Goal: Task Accomplishment & Management: Complete application form

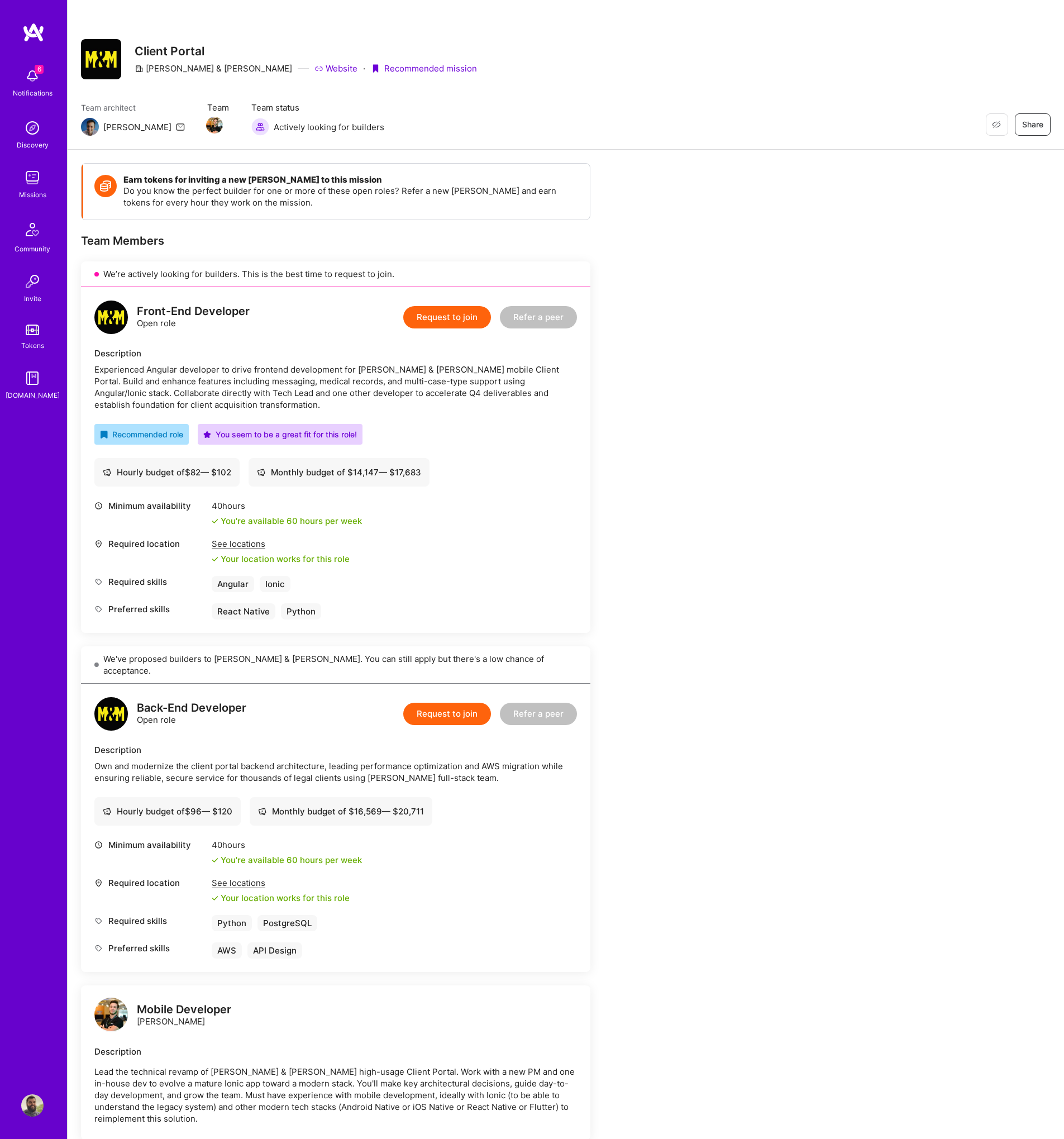
click at [456, 309] on button "Request to join" at bounding box center [448, 317] width 88 height 22
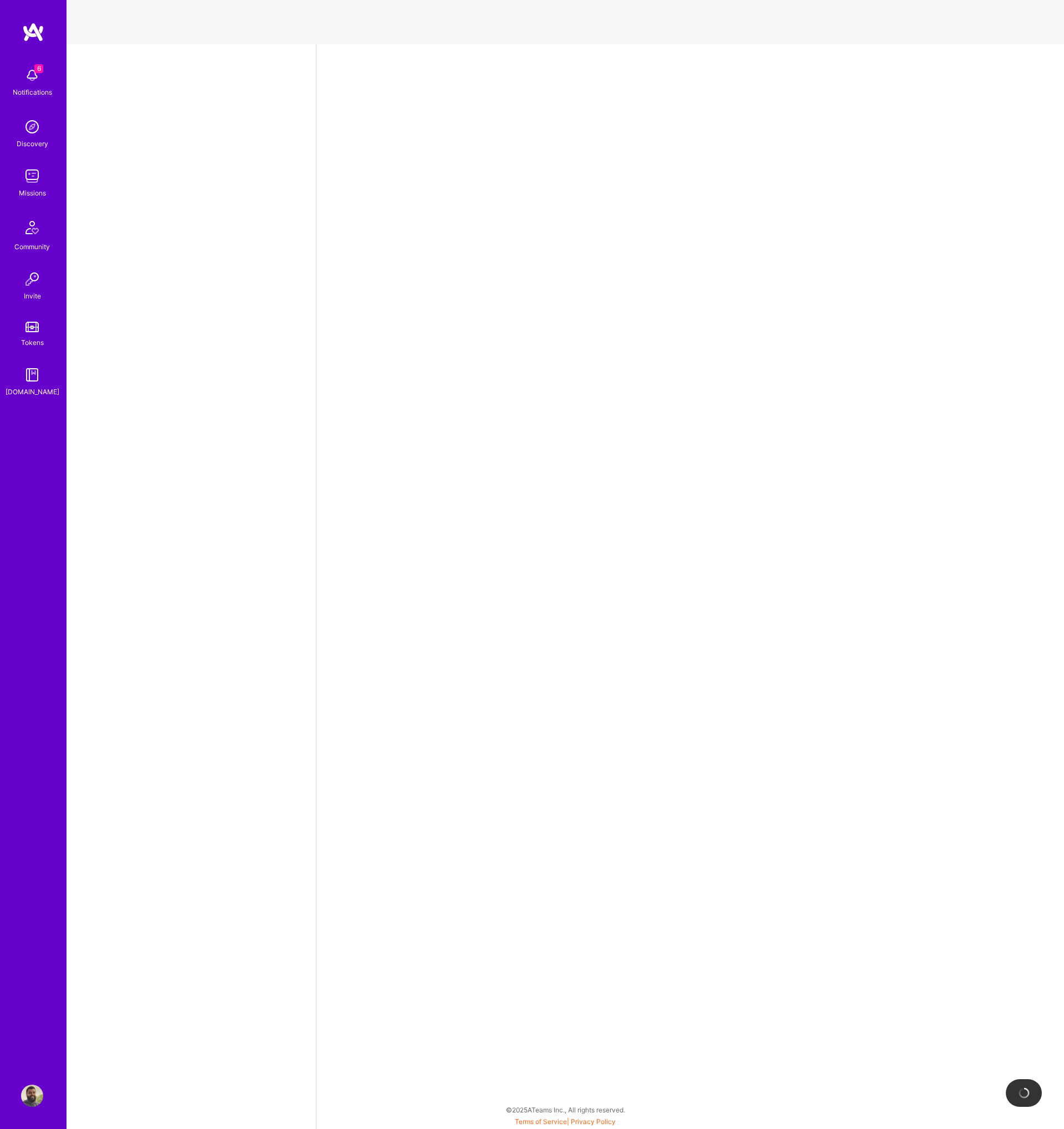
select select "PT"
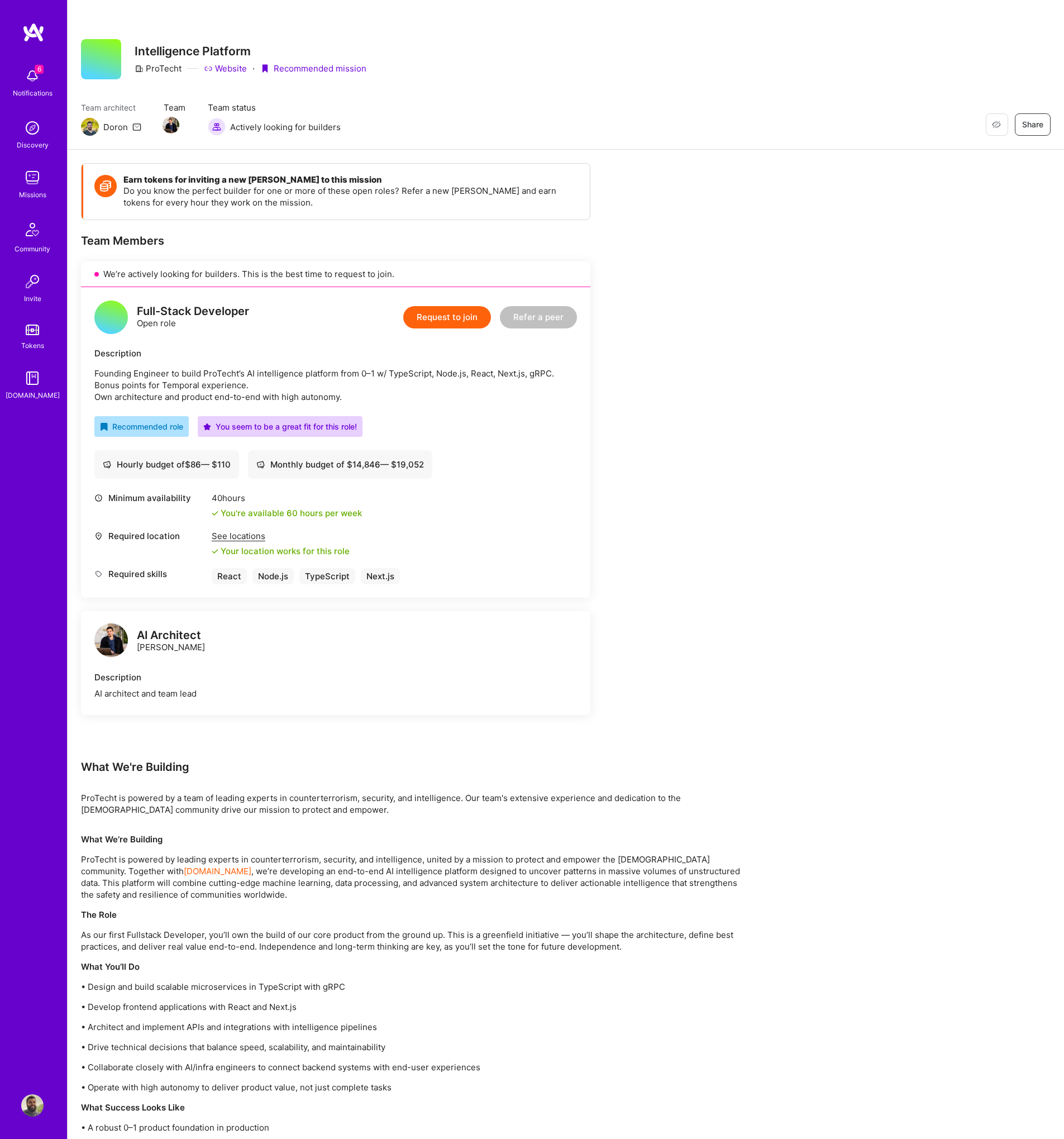
click at [458, 316] on button "Request to join" at bounding box center [448, 317] width 88 height 22
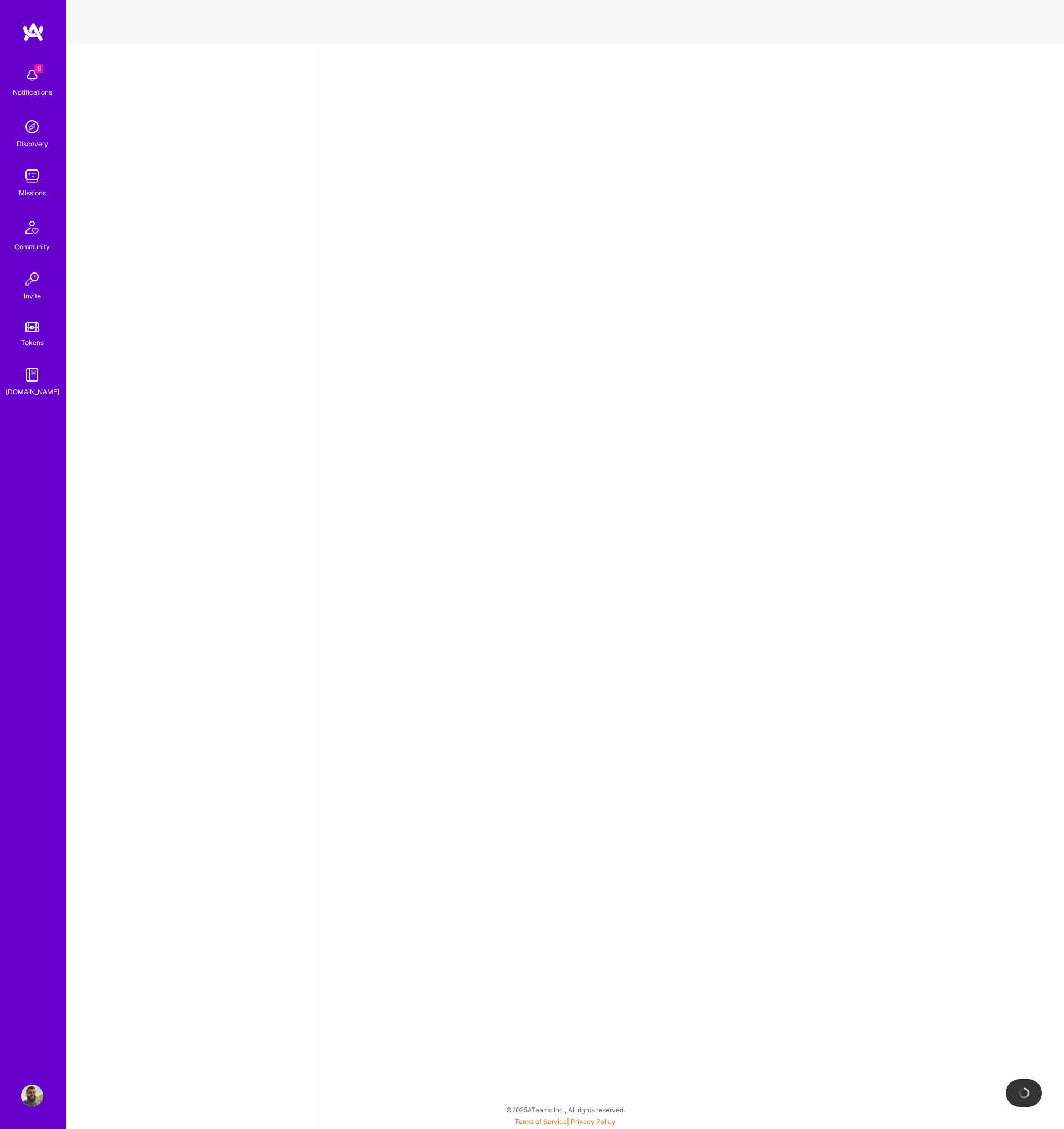
select select "PT"
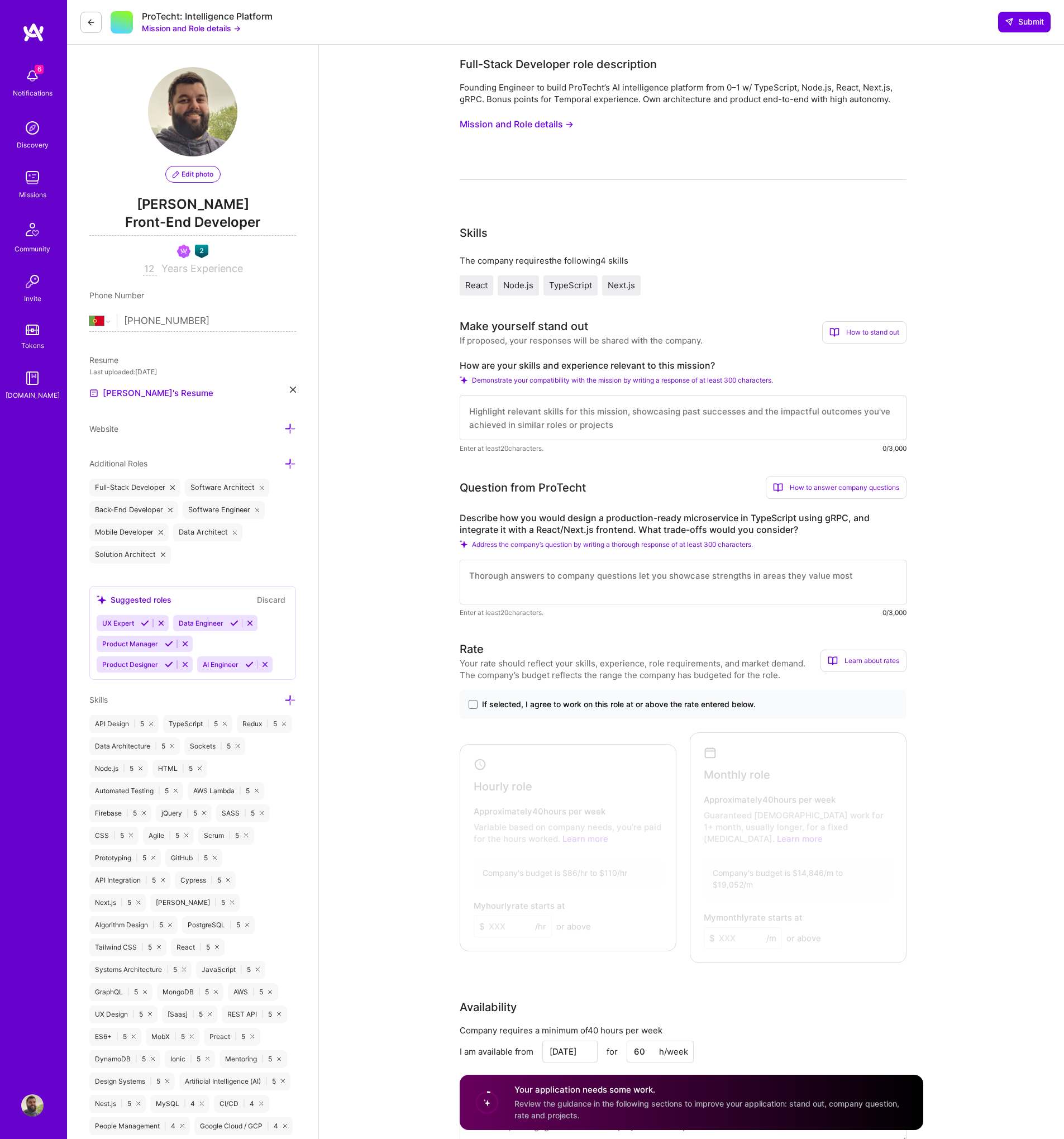
click at [826, 522] on label "Describe how you would design a production-ready microservice in TypeScript usi…" at bounding box center [682, 524] width 447 height 24
click at [827, 522] on label "Describe how you would design a production-ready microservice in TypeScript usi…" at bounding box center [682, 524] width 447 height 24
click at [481, 518] on label "Describe how you would design a production-ready microservice in TypeScript usi…" at bounding box center [682, 524] width 447 height 24
drag, startPoint x: 511, startPoint y: 518, endPoint x: 797, endPoint y: 528, distance: 286.2
click at [801, 525] on label "Describe how you would design a production-ready microservice in TypeScript usi…" at bounding box center [682, 524] width 447 height 24
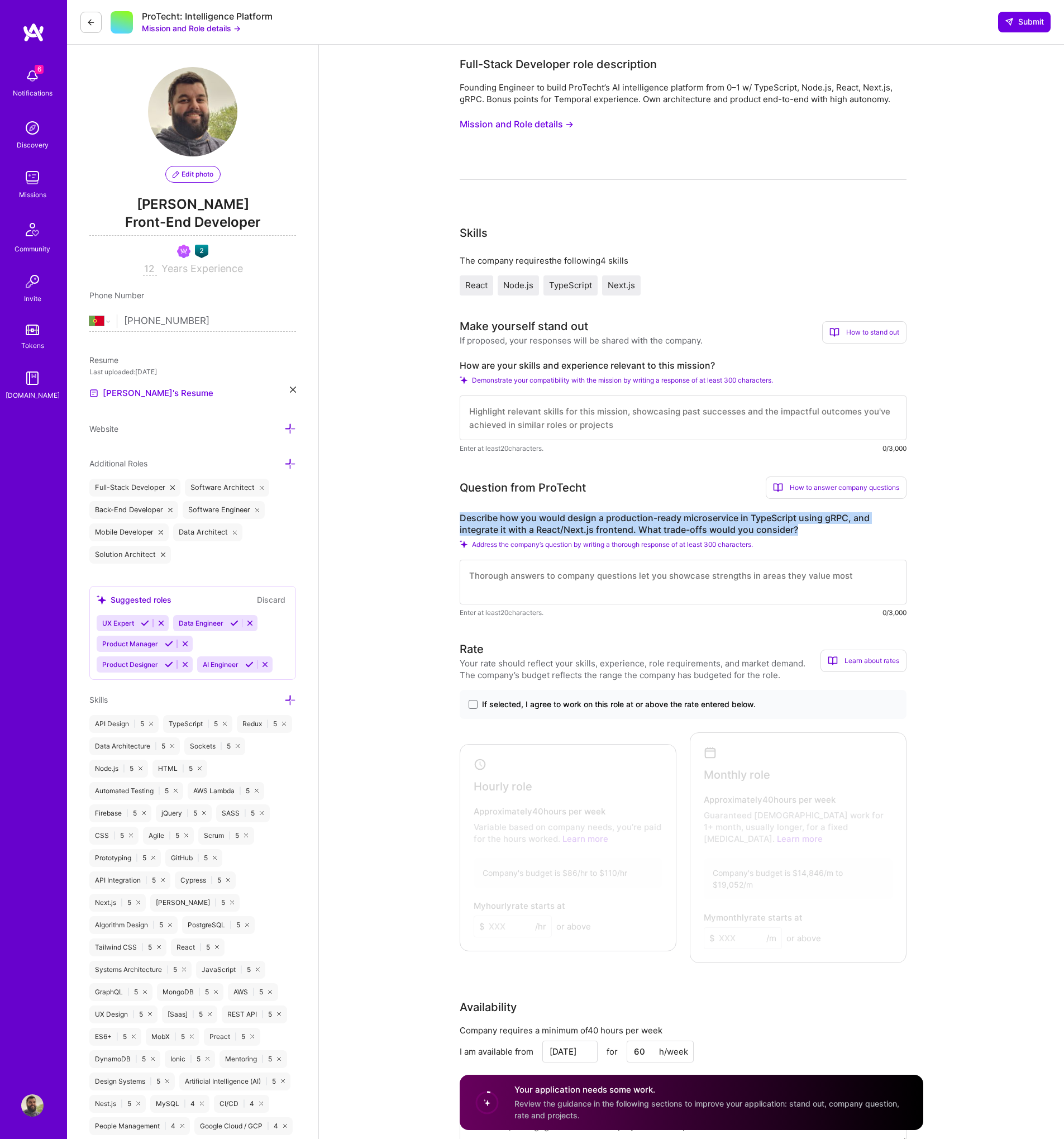
copy label "Describe how you would design a production-ready microservice in TypeScript usi…"
click at [523, 588] on textarea at bounding box center [682, 582] width 447 height 45
paste textarea "When designing a production-ready microservice in TypeScript using gRPC, the ba…"
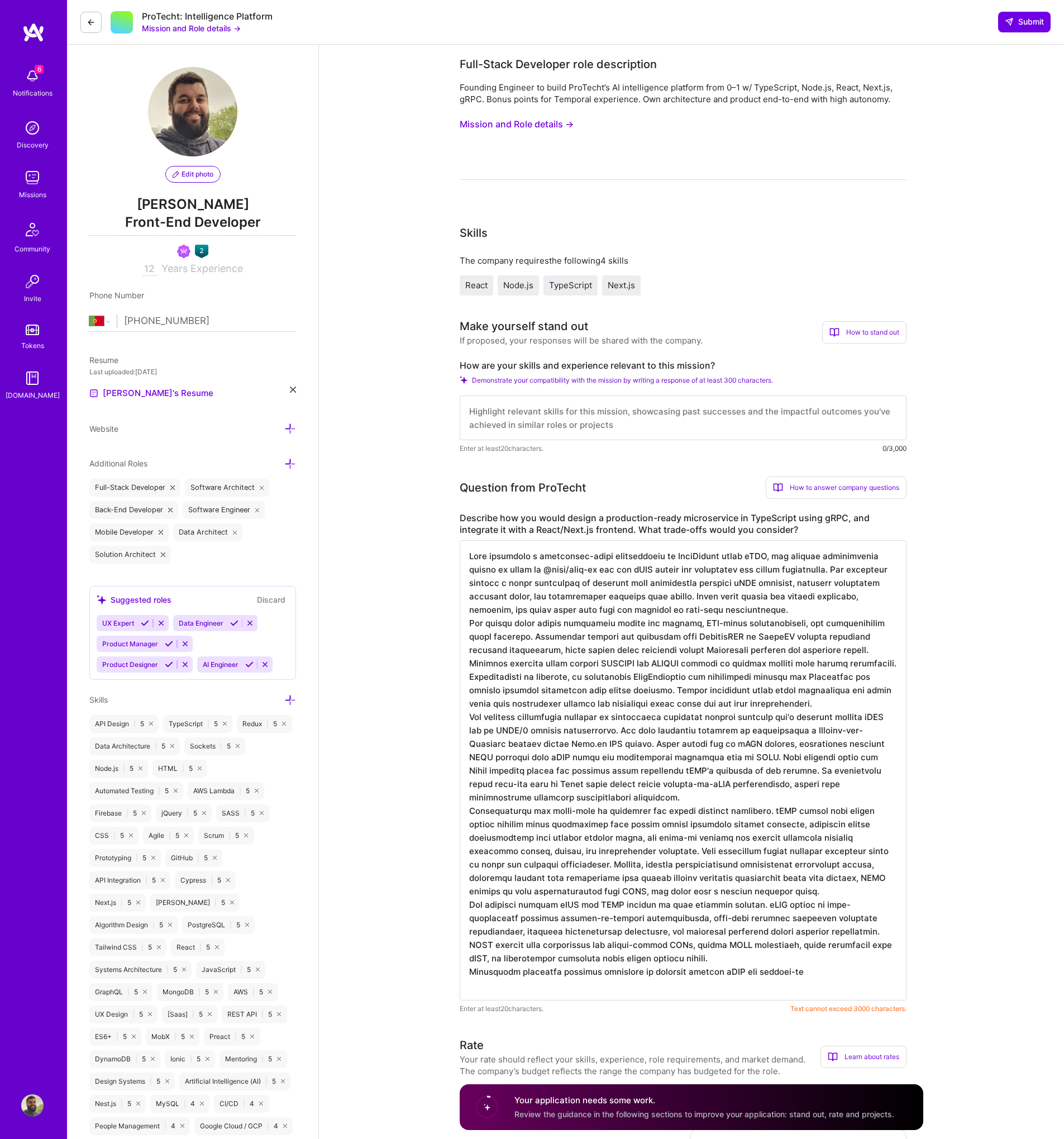
drag, startPoint x: 658, startPoint y: 838, endPoint x: 677, endPoint y: 834, distance: 19.4
click at [658, 838] on textarea at bounding box center [682, 771] width 447 height 460
click at [749, 759] on textarea at bounding box center [682, 771] width 447 height 460
paste textarea "TypeScript microservice using gRPC, the backend should use @grpc/grpc-js for th…"
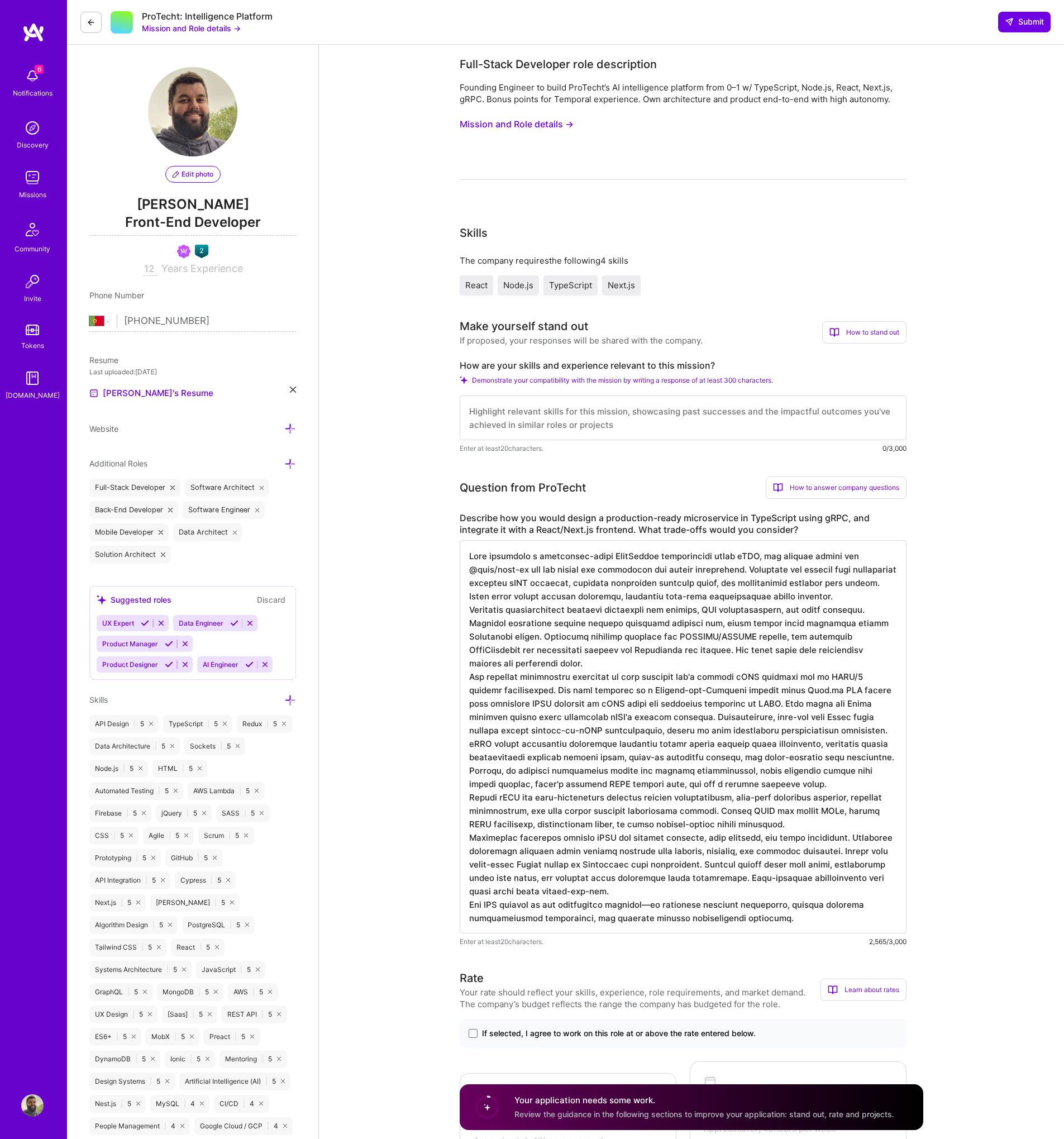
type textarea "When designing a production-ready TypeScript microservice using gRPC, the backe…"
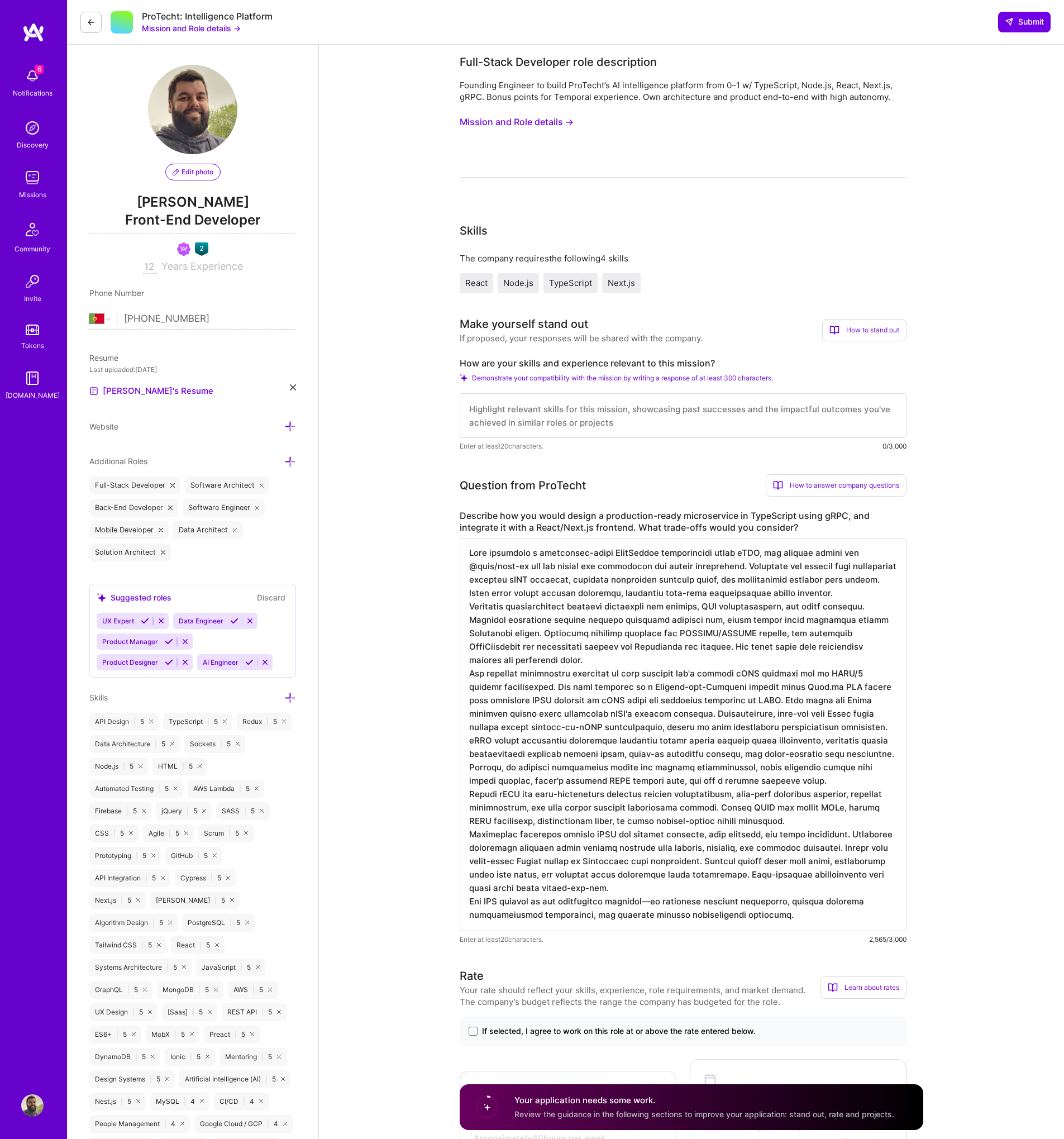
click at [568, 124] on button "Mission and Role details →" at bounding box center [516, 121] width 114 height 21
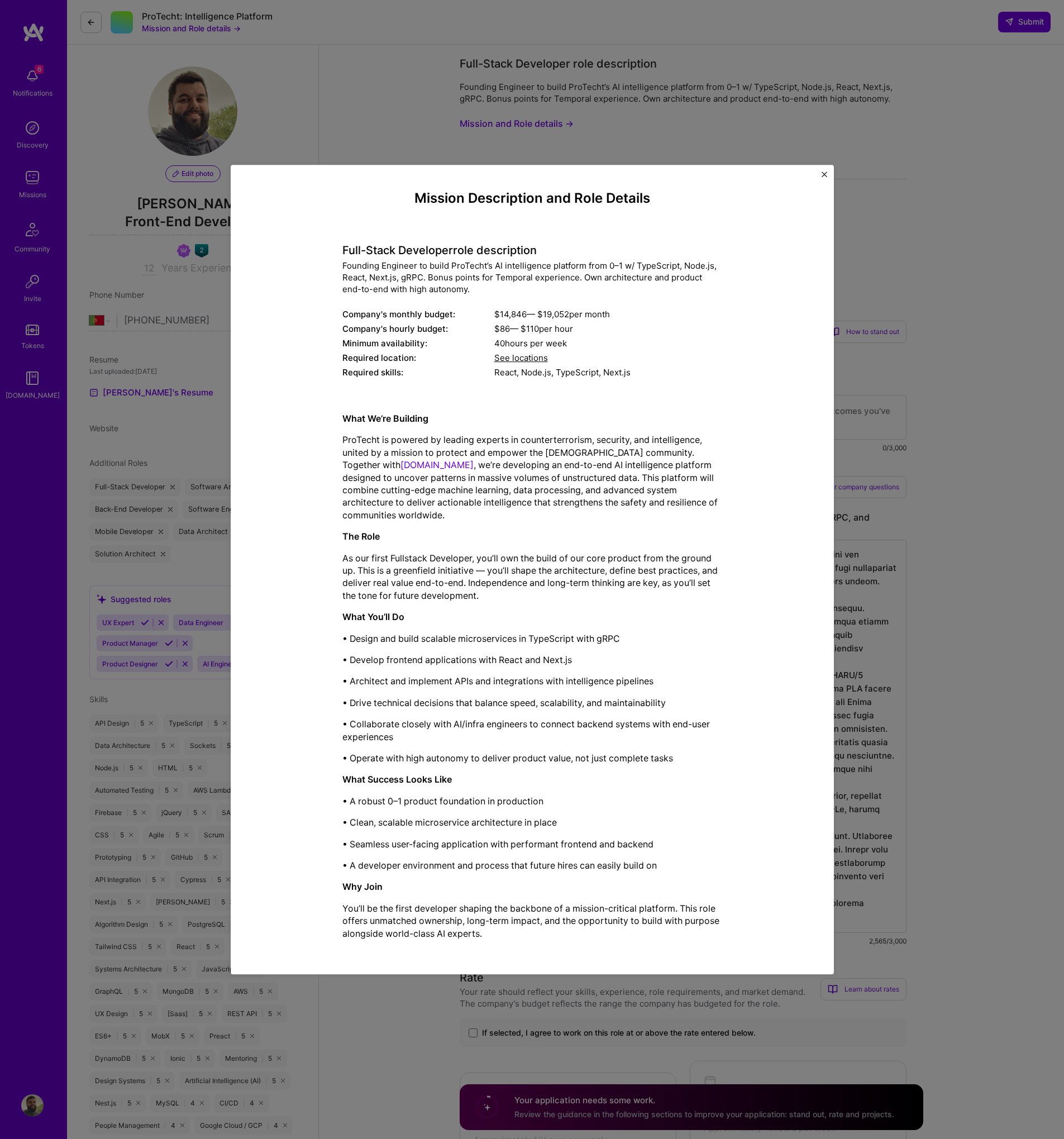
scroll to position [0, 0]
drag, startPoint x: 399, startPoint y: 75, endPoint x: 387, endPoint y: 69, distance: 13.4
click at [399, 75] on div "Mission Description and Role Details Full-Stack Developer role description Foun…" at bounding box center [532, 569] width 1064 height 1139
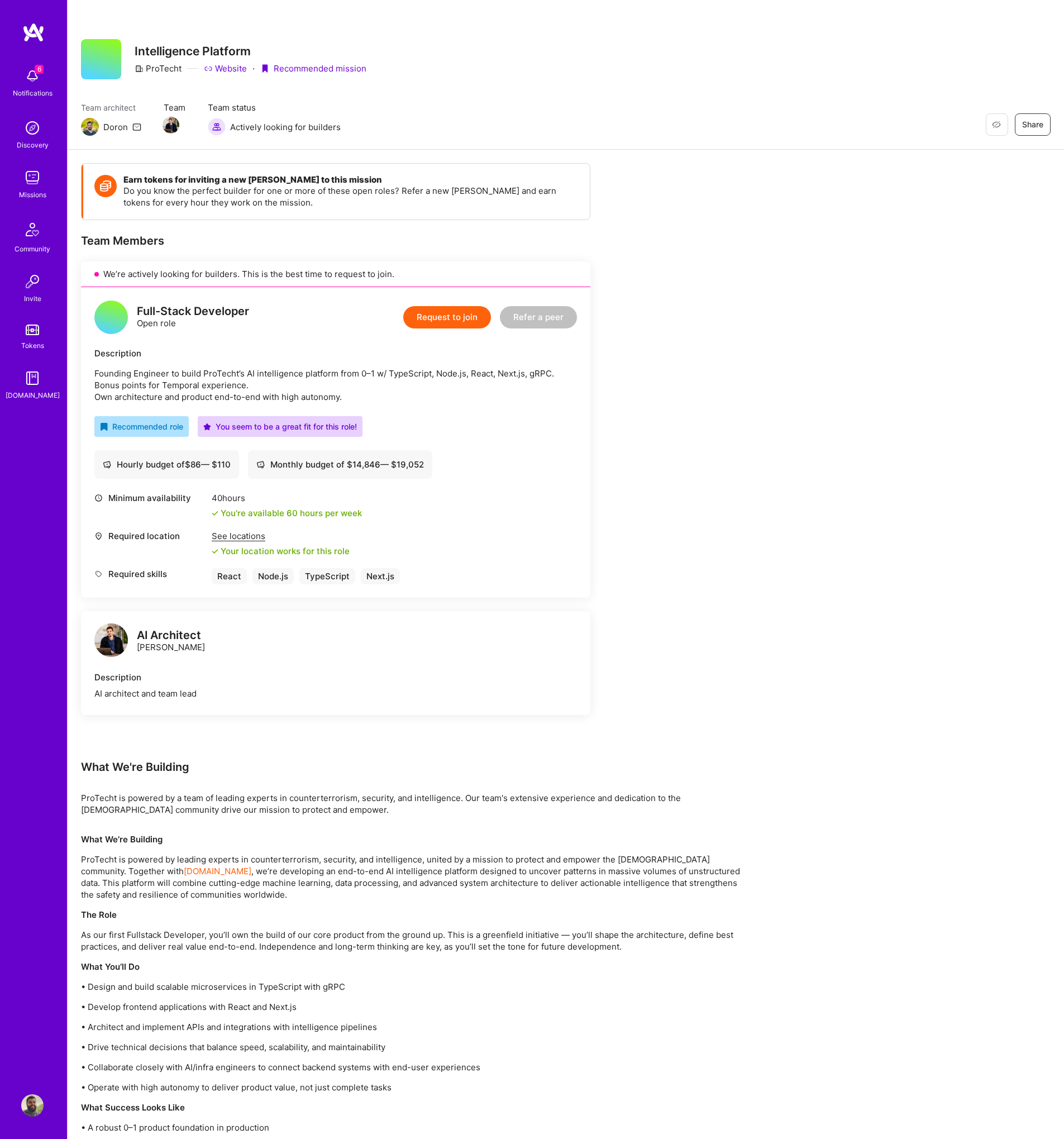
click at [234, 536] on div "See locations" at bounding box center [280, 536] width 138 height 12
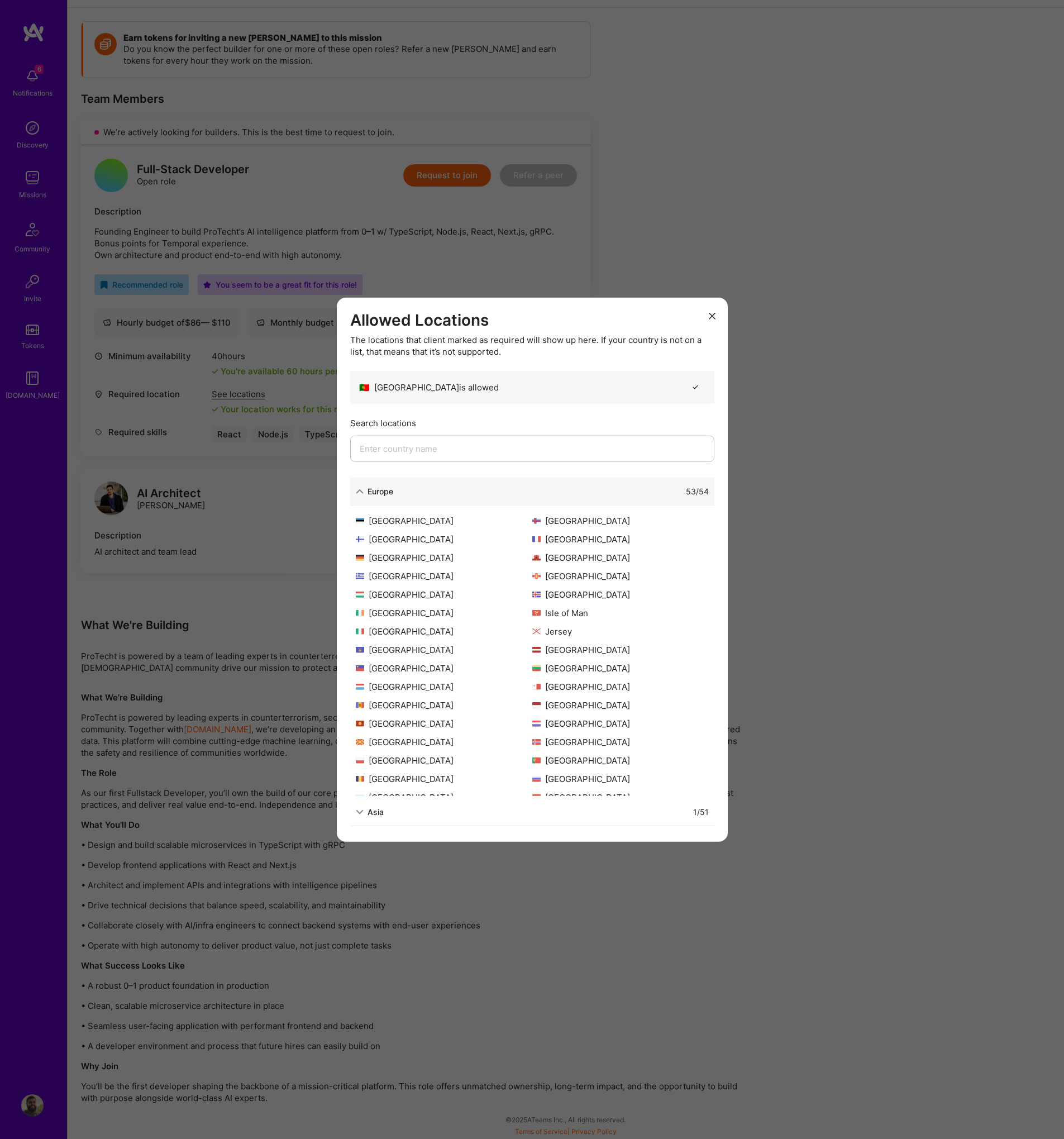
scroll to position [218, 0]
click at [358, 493] on icon "modal" at bounding box center [360, 490] width 8 height 8
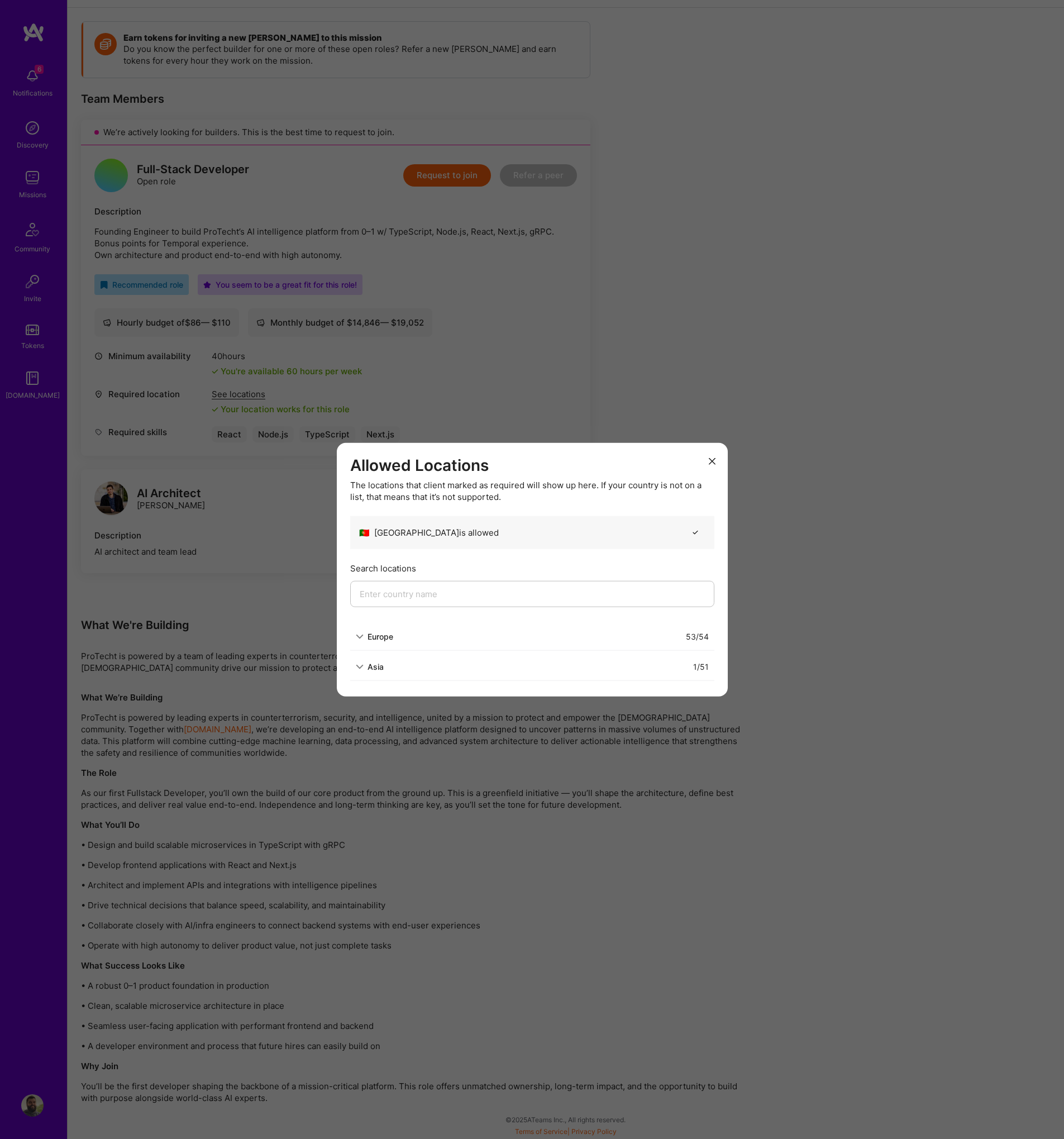
click at [364, 668] on div "Asia" at bounding box center [370, 667] width 28 height 12
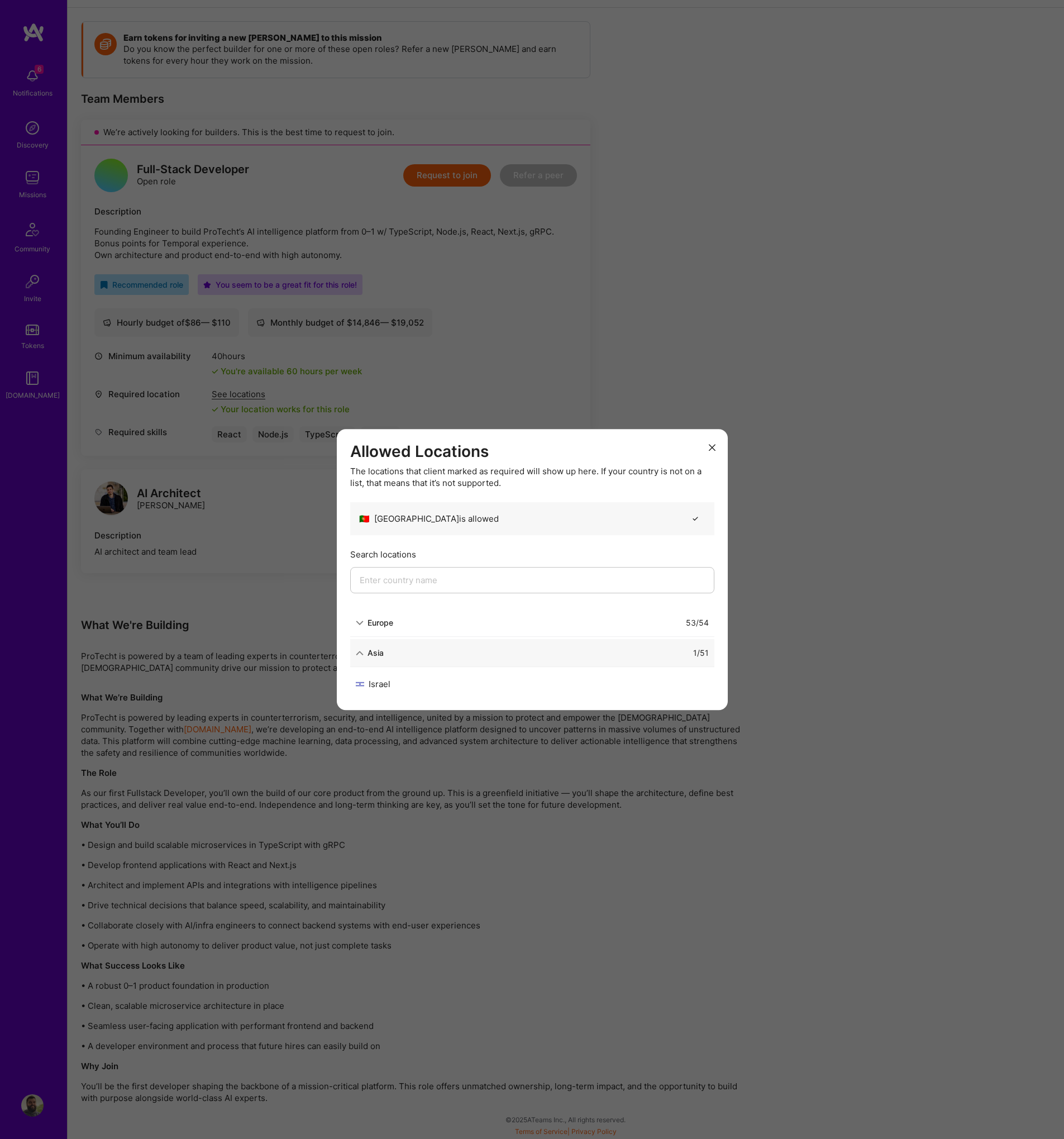
click at [359, 654] on icon "modal" at bounding box center [360, 653] width 8 height 8
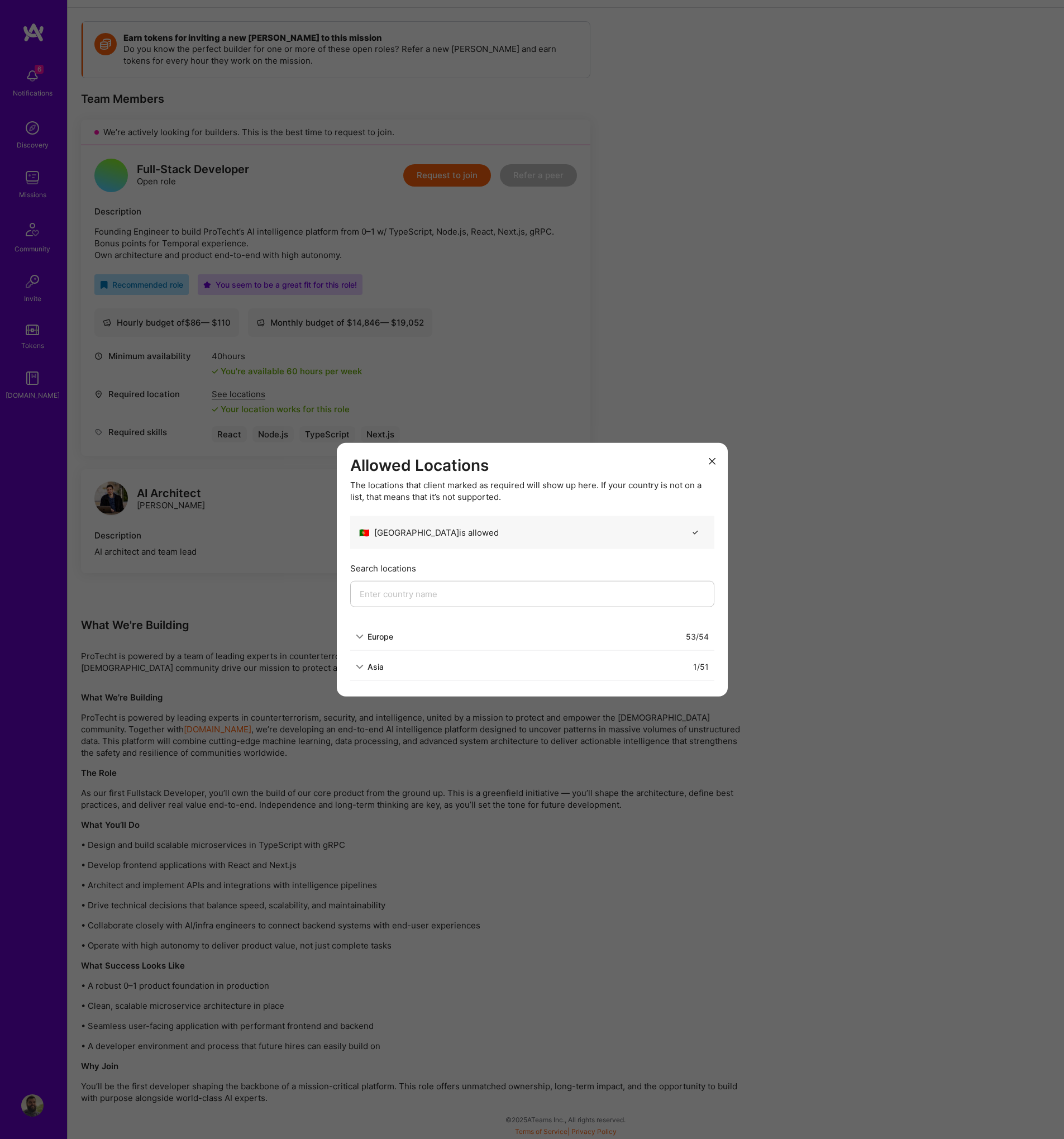
click at [361, 639] on icon "modal" at bounding box center [360, 636] width 8 height 8
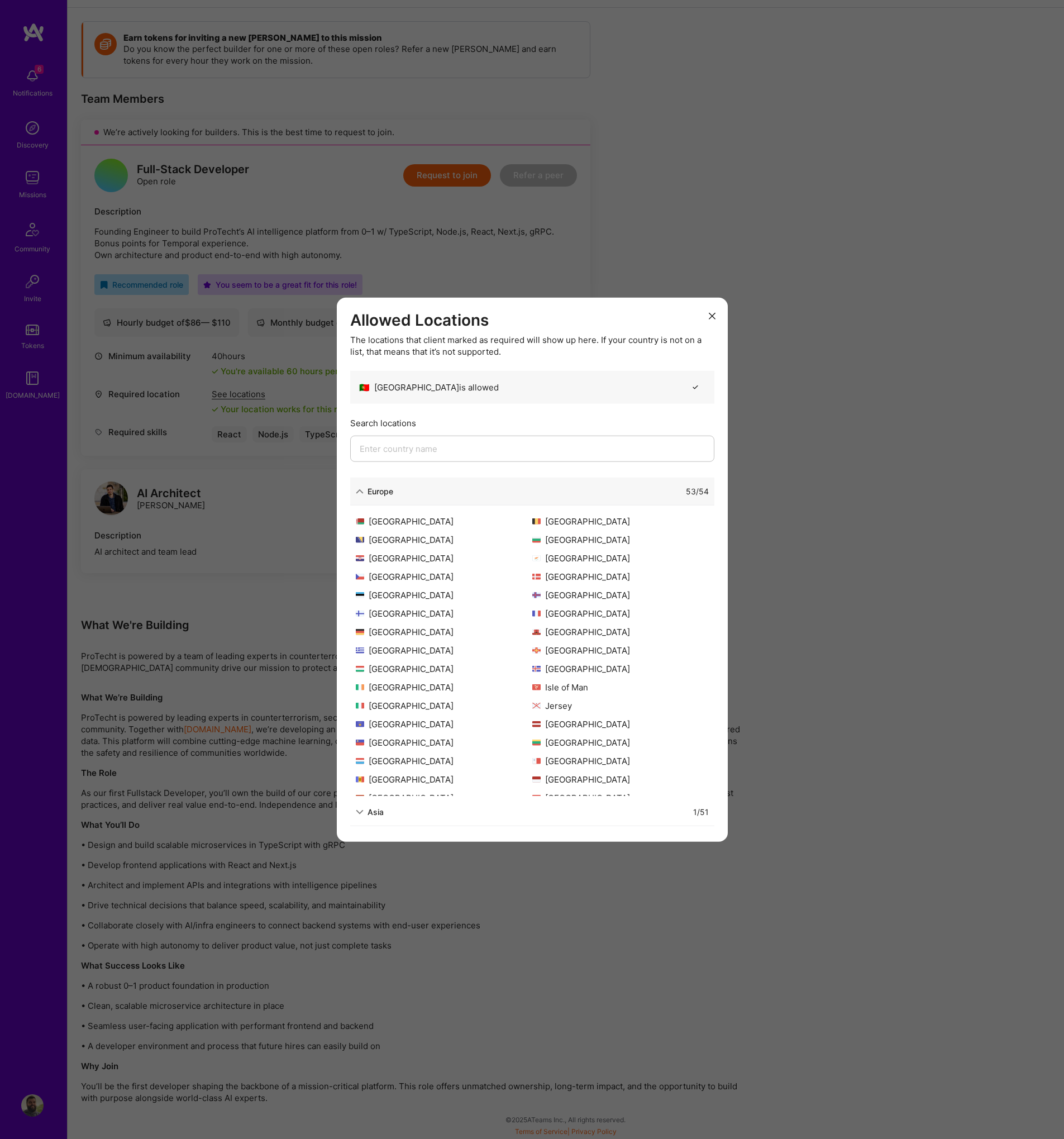
scroll to position [0, 0]
click at [717, 320] on button "modal" at bounding box center [712, 315] width 14 height 18
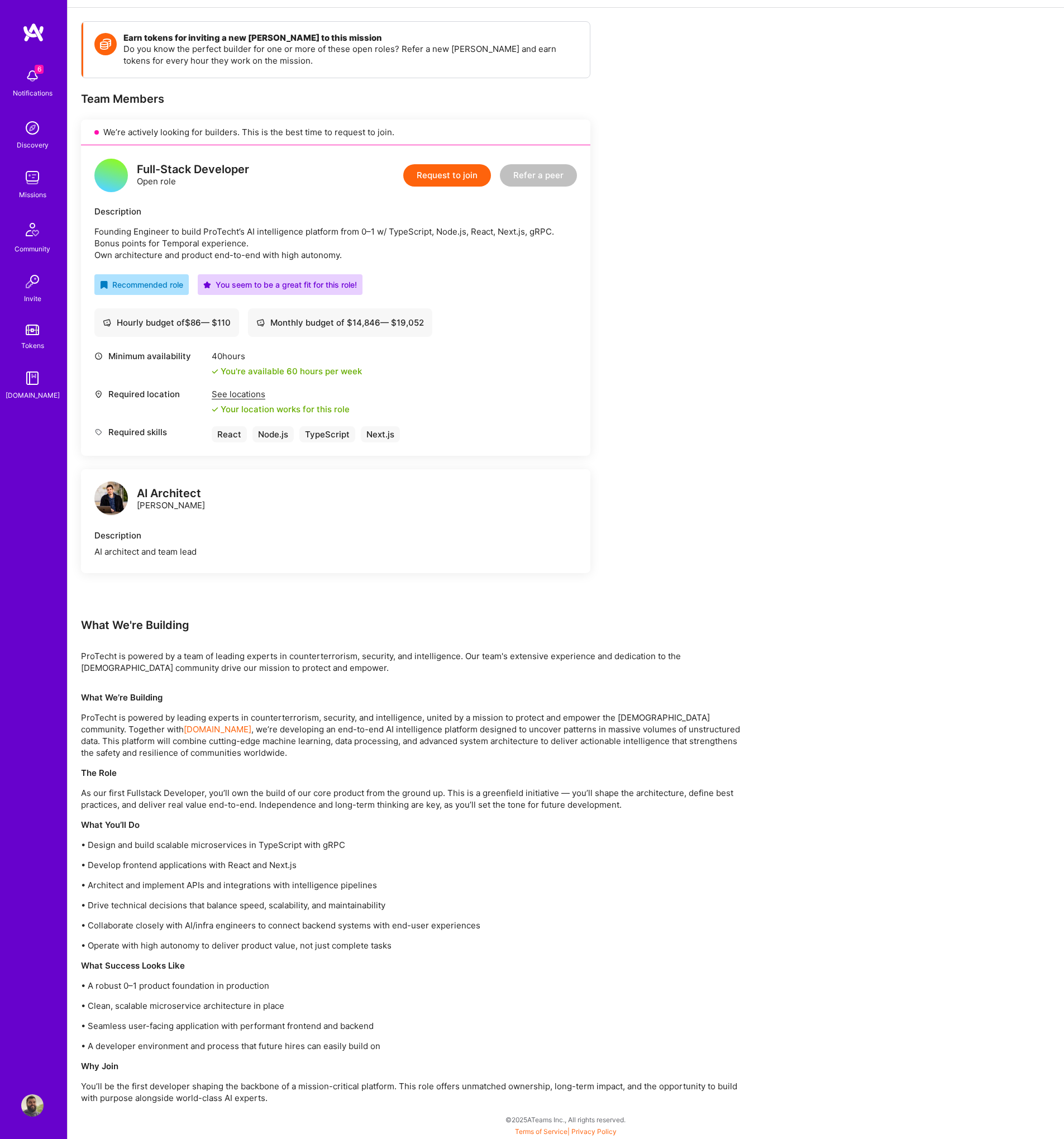
click at [112, 496] on img at bounding box center [111, 498] width 34 height 34
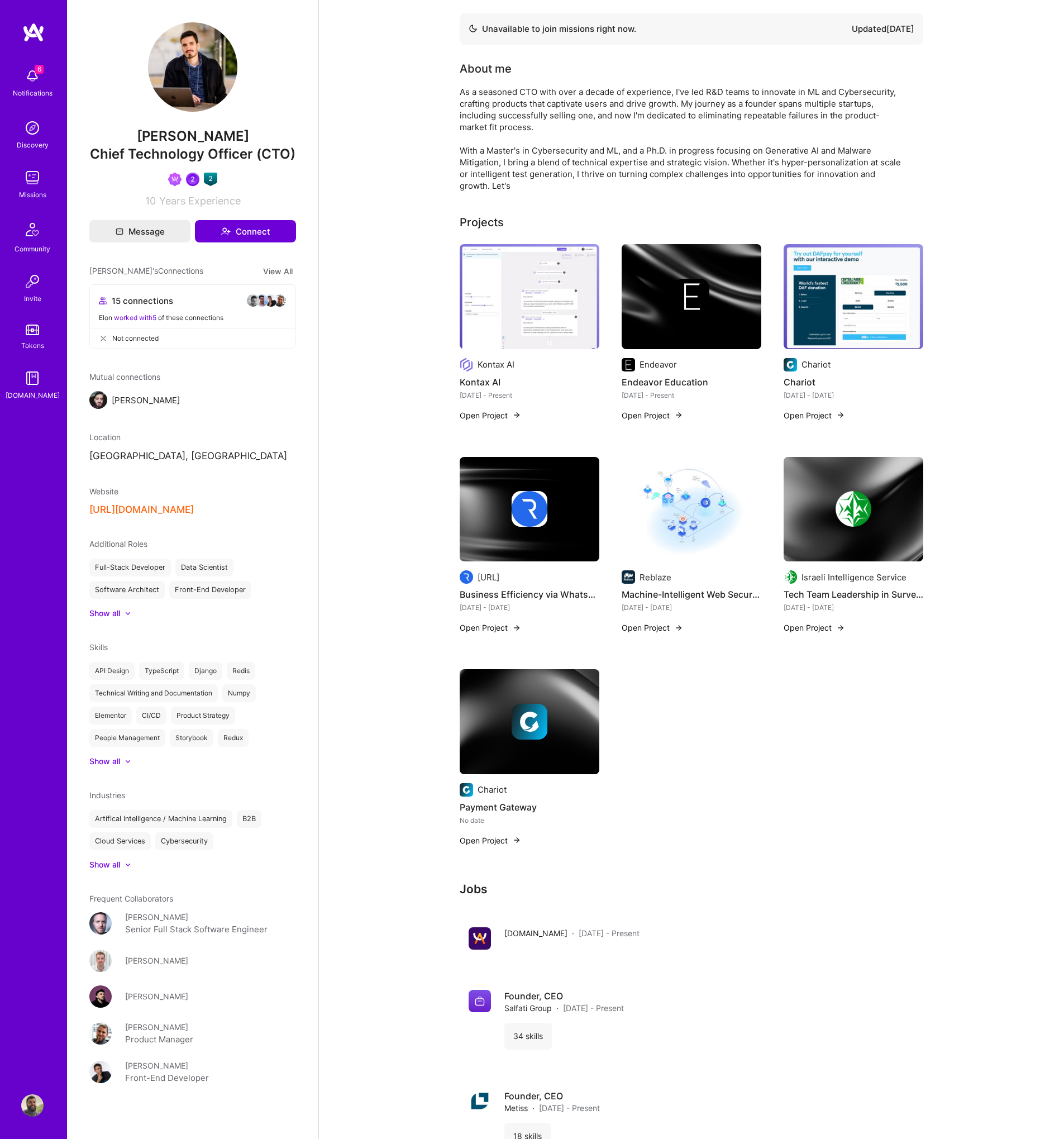
click at [510, 301] on img at bounding box center [529, 296] width 140 height 105
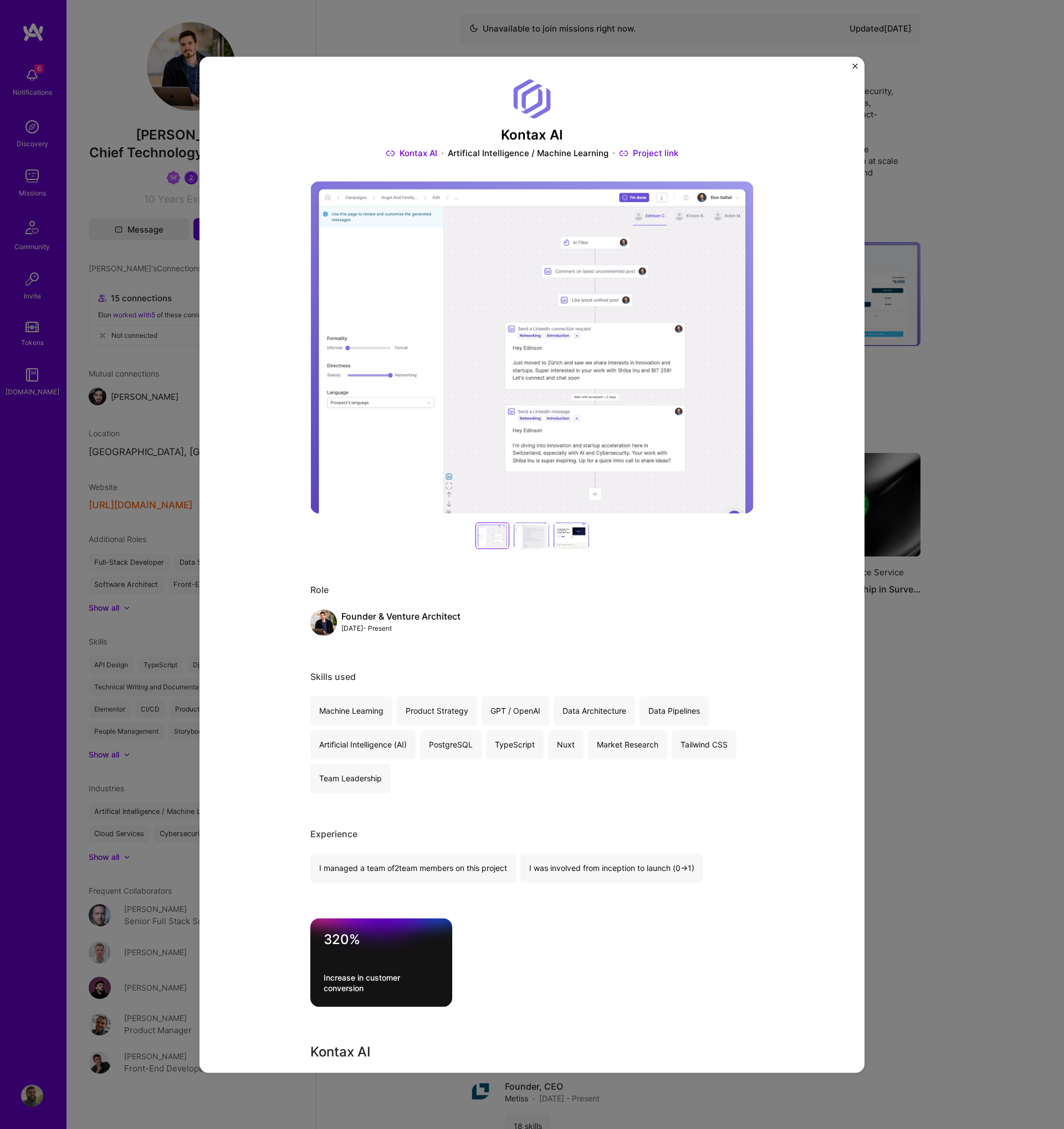
click at [898, 359] on div "Kontax AI Kontax AI Artifical Intelligence / Machine Learning Project link Role…" at bounding box center [532, 564] width 1064 height 1129
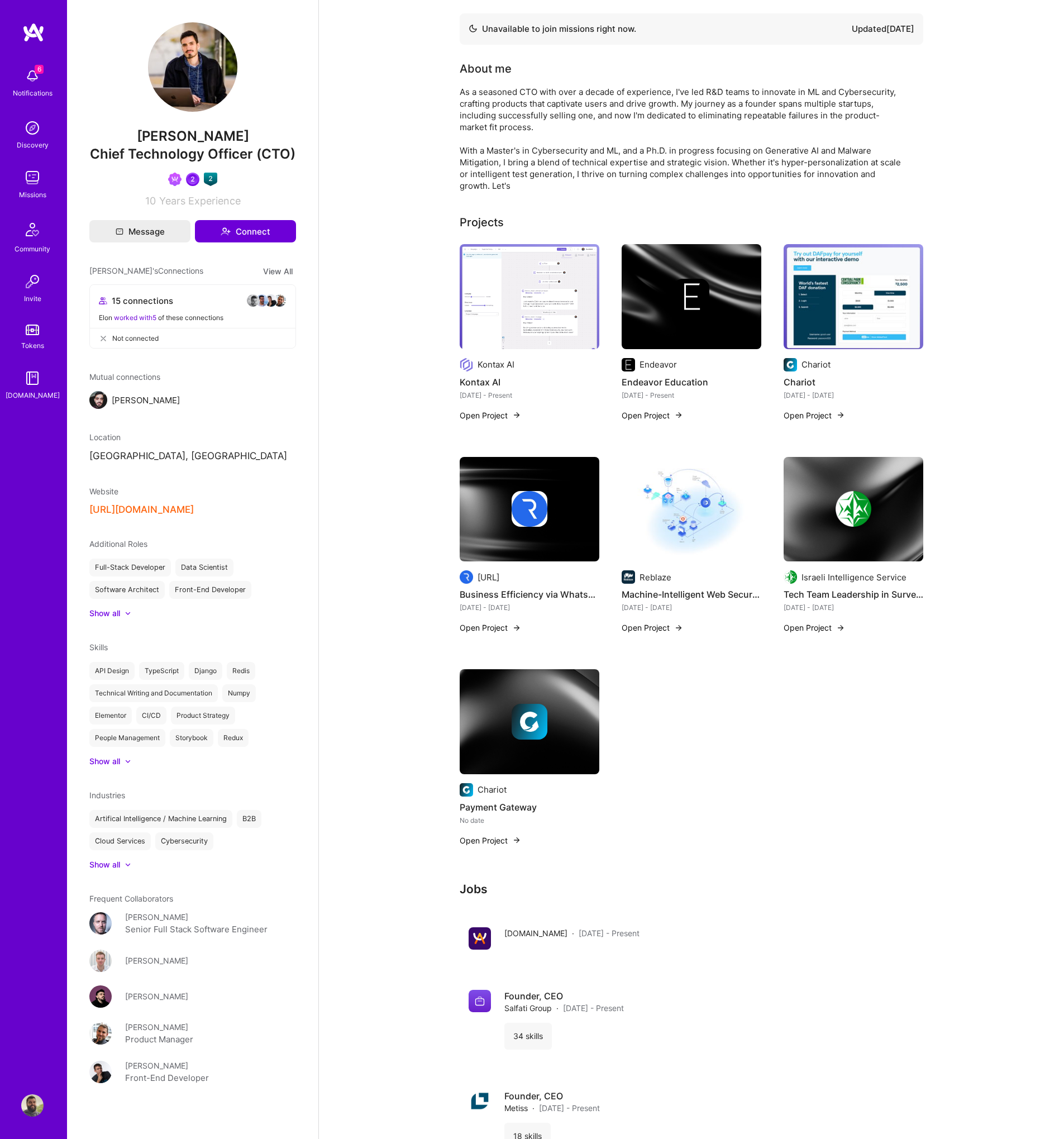
click at [739, 301] on div at bounding box center [691, 296] width 140 height 36
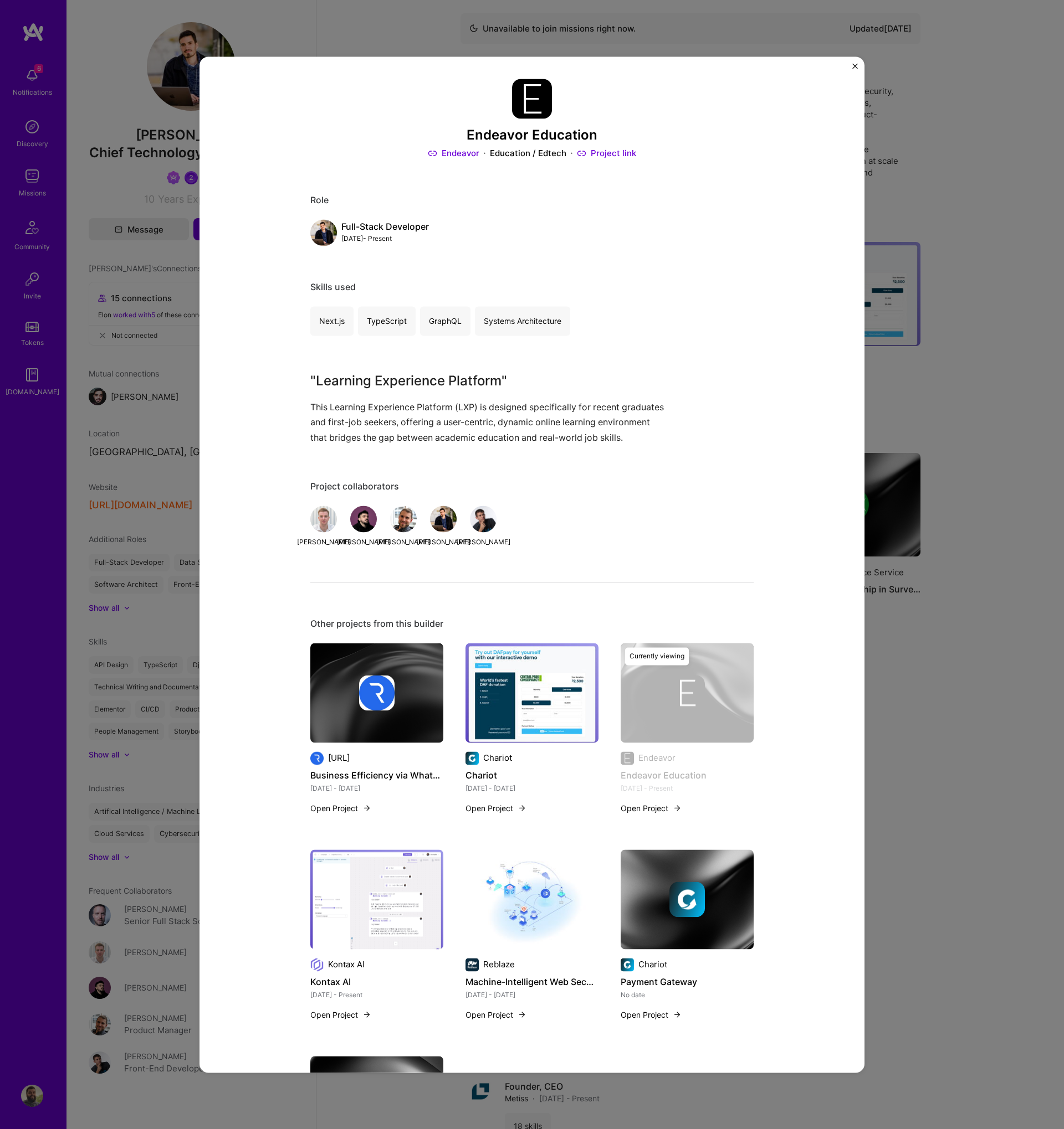
click at [853, 66] on img "Close" at bounding box center [855, 66] width 5 height 5
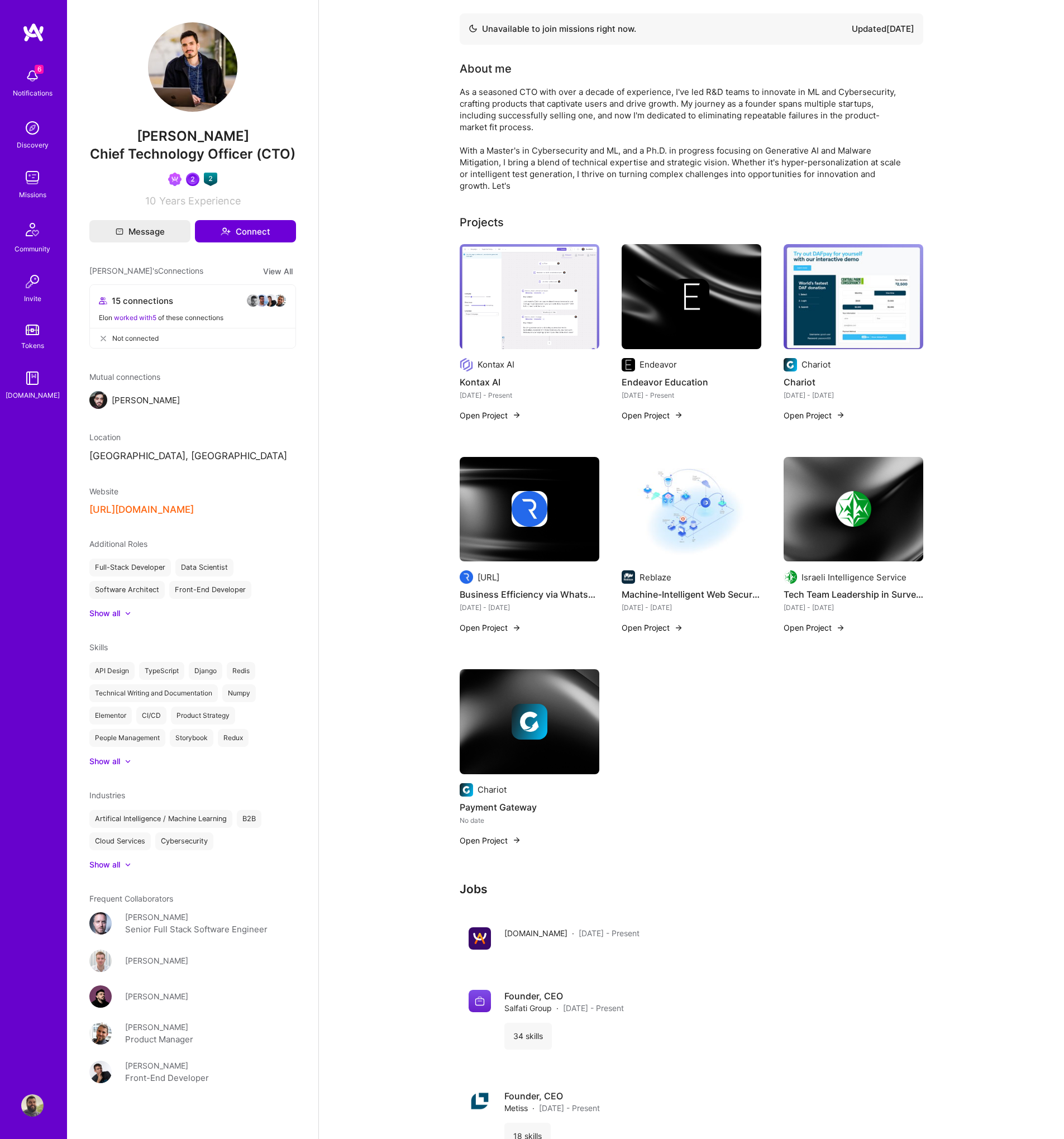
drag, startPoint x: 208, startPoint y: 69, endPoint x: 226, endPoint y: 47, distance: 28.4
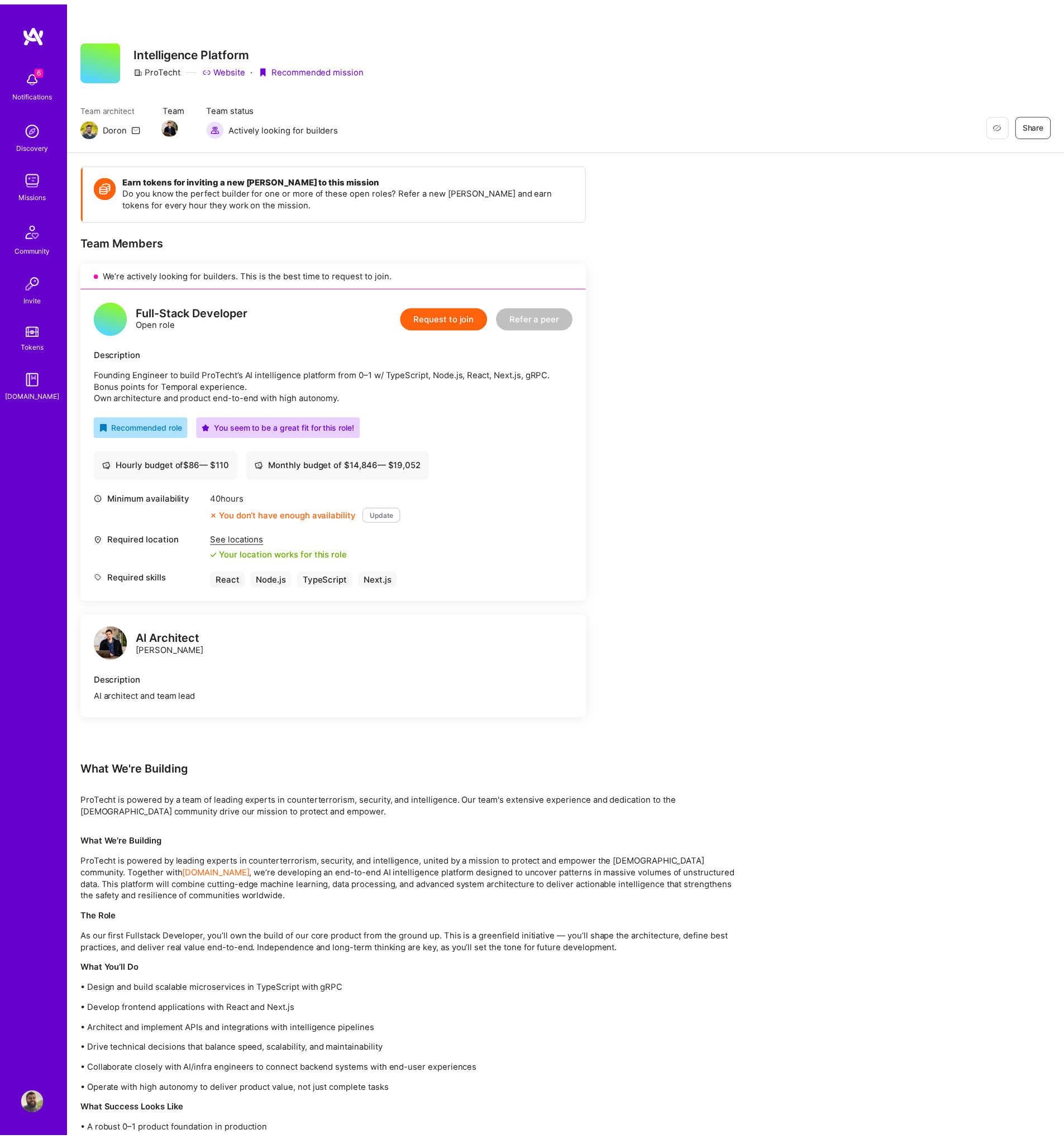
scroll to position [142, 0]
